Goal: Check status

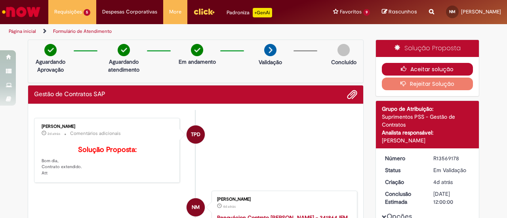
click at [419, 68] on button "Aceitar solução" at bounding box center [427, 69] width 91 height 13
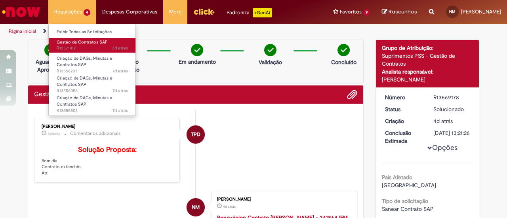
click at [81, 46] on span "3d atrás 3 dias atrás R13571417" at bounding box center [92, 48] width 71 height 6
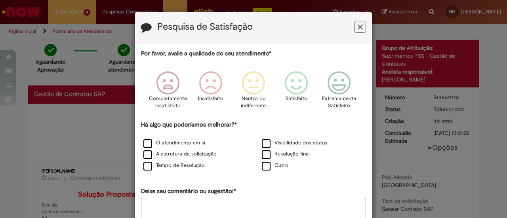
click at [354, 30] on button "Feedback" at bounding box center [360, 27] width 12 height 12
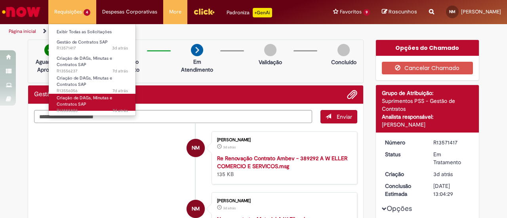
click at [90, 99] on span "Criação de DAGs, Minutas e Contratos SAP" at bounding box center [84, 101] width 55 height 12
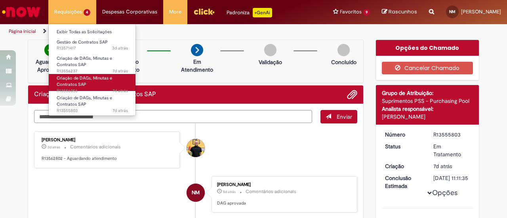
click at [86, 83] on link "Criação de DAGs, Minutas e Contratos SAP 7d atrás 7 dias atrás R13556056" at bounding box center [92, 82] width 87 height 17
